Goal: Complete application form: Complete application form

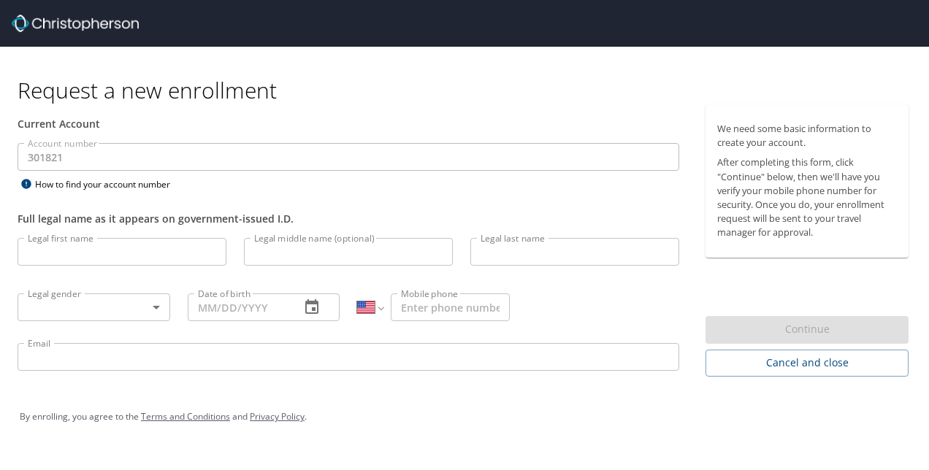
select select "US"
click at [114, 257] on input "Legal first name" at bounding box center [122, 252] width 209 height 28
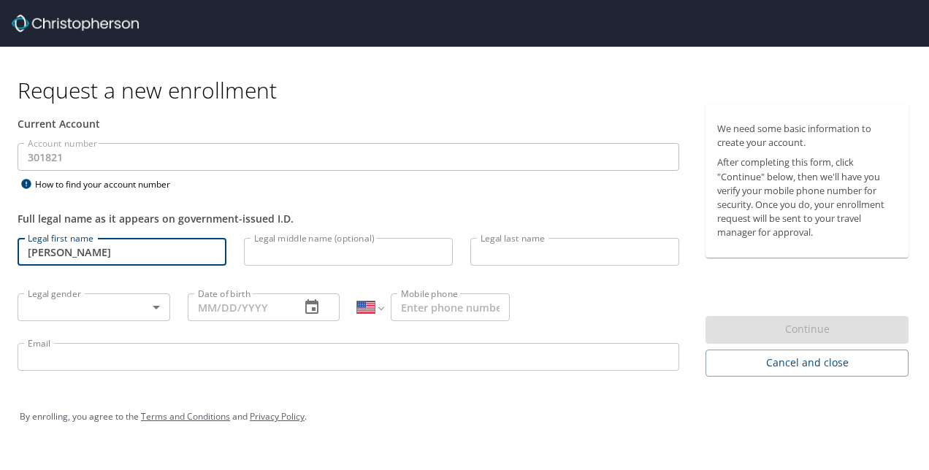
click at [114, 257] on input "Daneil" at bounding box center [122, 252] width 209 height 28
type input "Daniel"
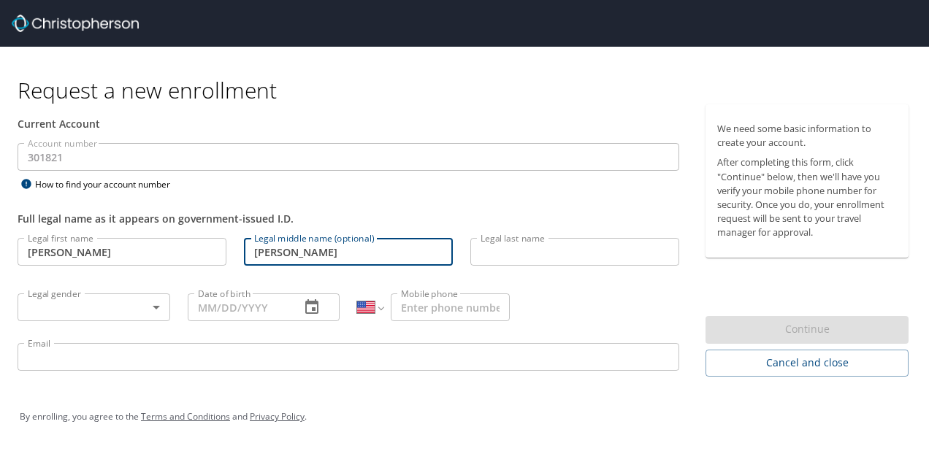
type input "Patrick"
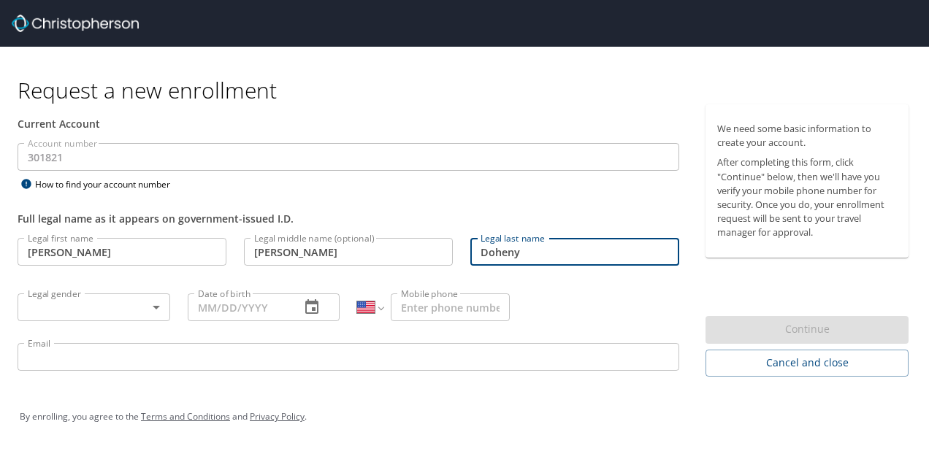
type input "Doheny"
click at [52, 307] on body "Request a new enrollment Current Account Account number 301821 Account number H…" at bounding box center [464, 235] width 929 height 470
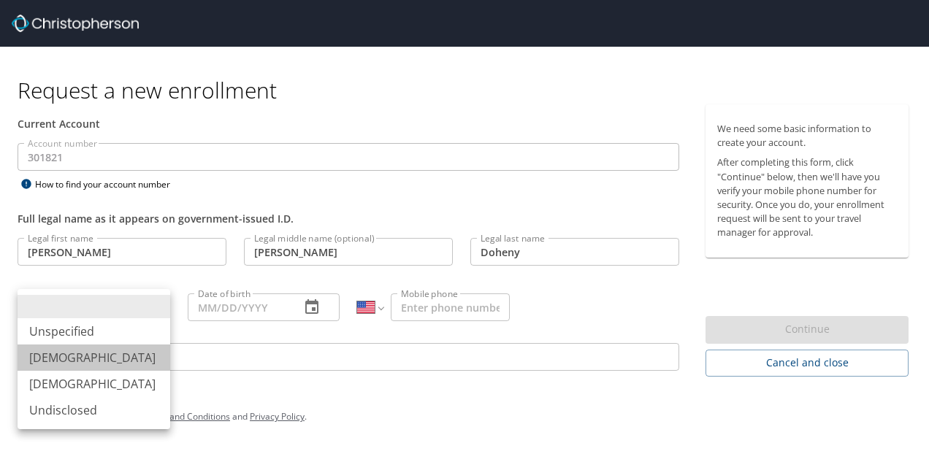
click at [72, 361] on li "Male" at bounding box center [94, 358] width 153 height 26
type input "Male"
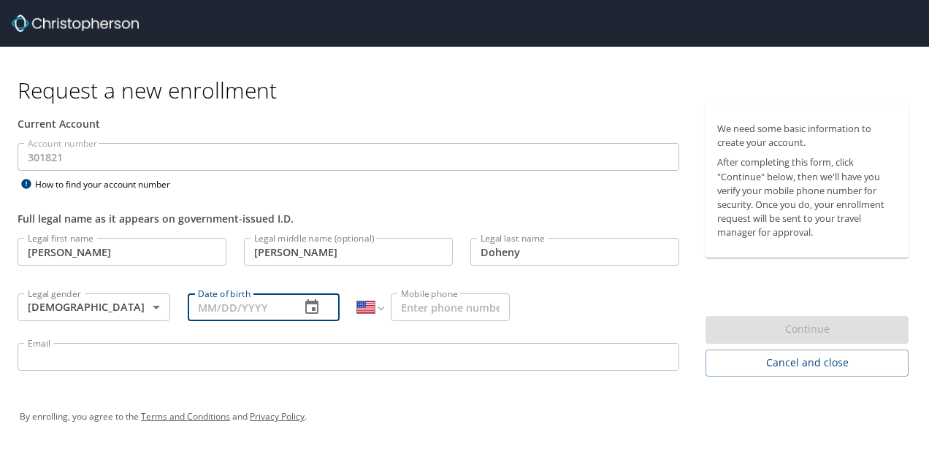
click at [232, 309] on input "Date of birth" at bounding box center [239, 308] width 102 height 28
type input "05/31/1997"
click at [418, 310] on input "Mobile phone" at bounding box center [450, 308] width 119 height 28
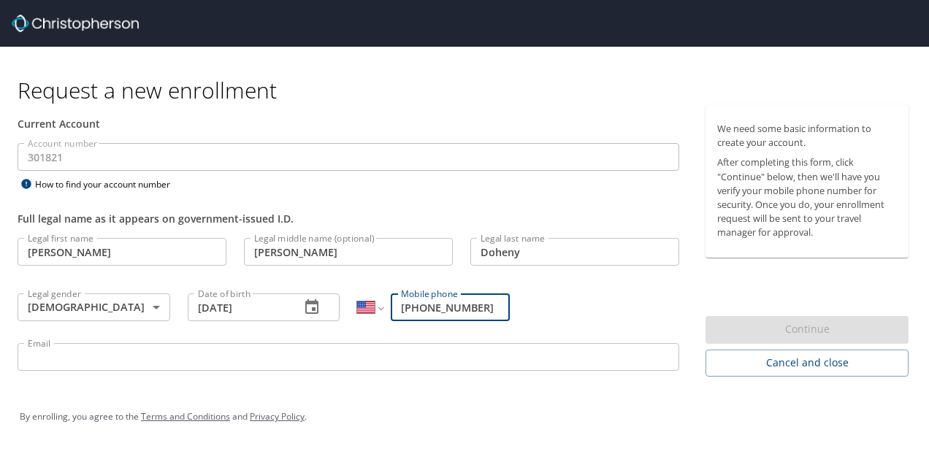
type input "(540) 878-6026"
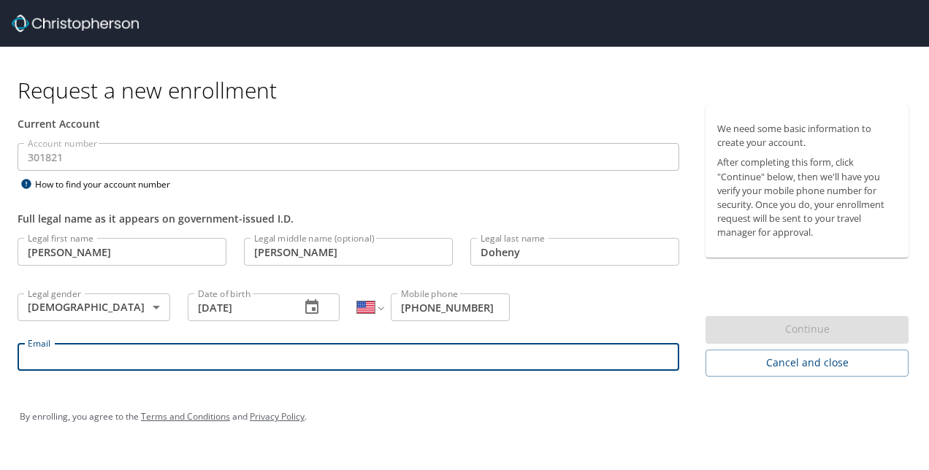
click at [326, 358] on input "Email" at bounding box center [349, 357] width 662 height 28
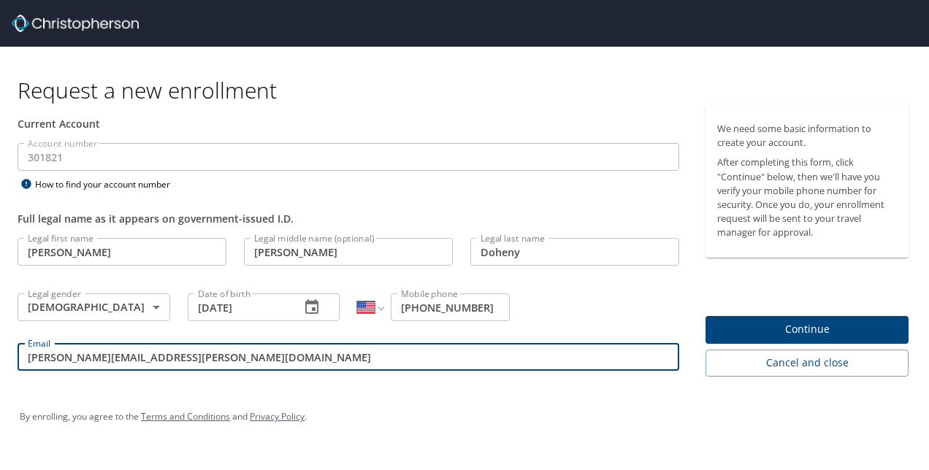
type input "daniel.p.doheny.ctr@us.navy.mil"
click at [732, 321] on span "Continue" at bounding box center [807, 330] width 180 height 18
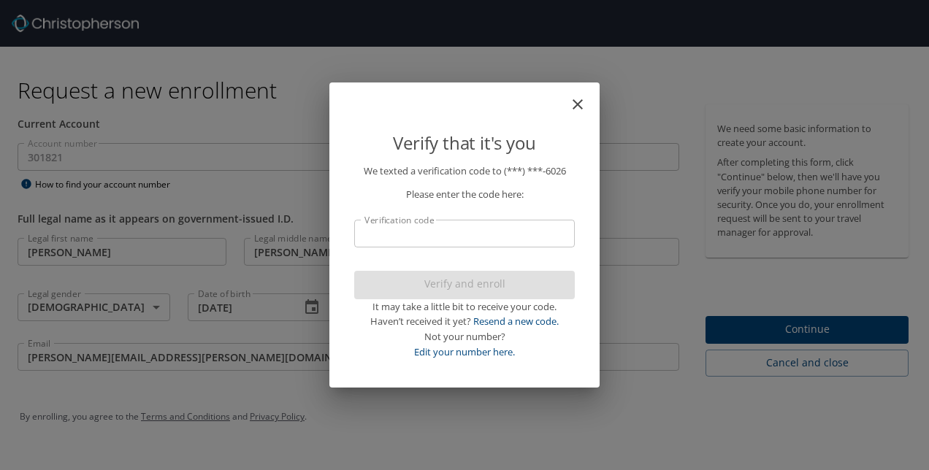
click at [483, 237] on input "Verification code" at bounding box center [464, 234] width 221 height 28
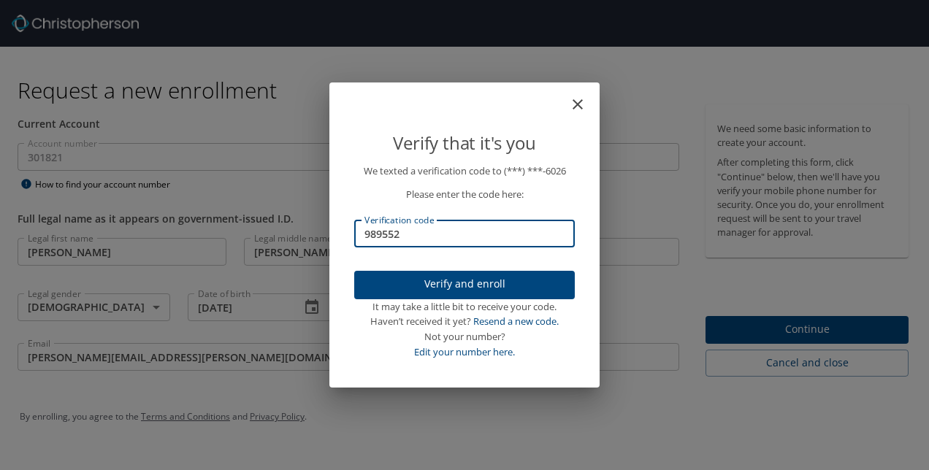
type input "989552"
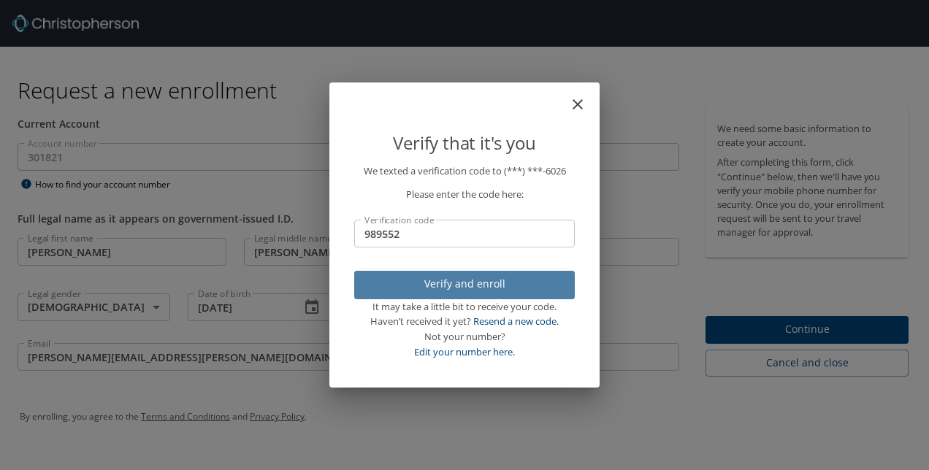
click at [501, 286] on span "Verify and enroll" at bounding box center [464, 284] width 197 height 18
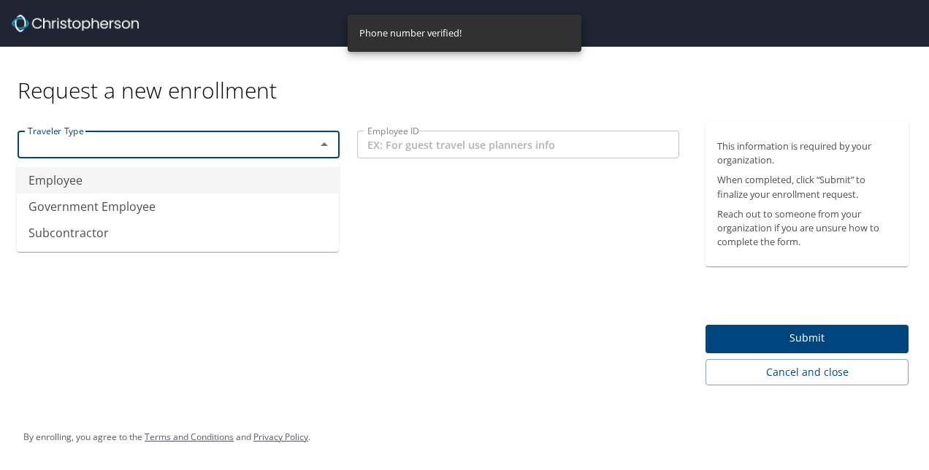
click at [131, 143] on input "text" at bounding box center [157, 144] width 270 height 19
click at [125, 180] on li "Employee" at bounding box center [178, 180] width 322 height 26
type input "Employee"
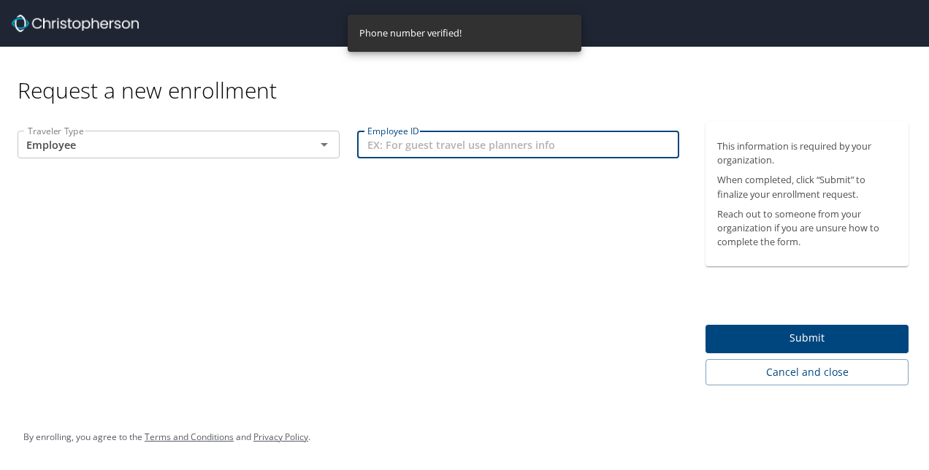
click at [394, 151] on input "Employee ID" at bounding box center [518, 145] width 322 height 28
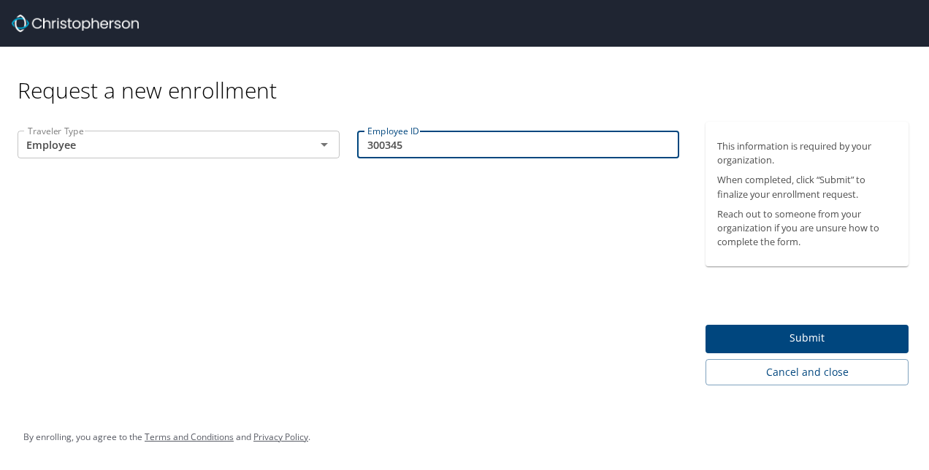
type input "300345"
click at [748, 339] on span "Submit" at bounding box center [807, 338] width 180 height 18
